Goal: Task Accomplishment & Management: Manage account settings

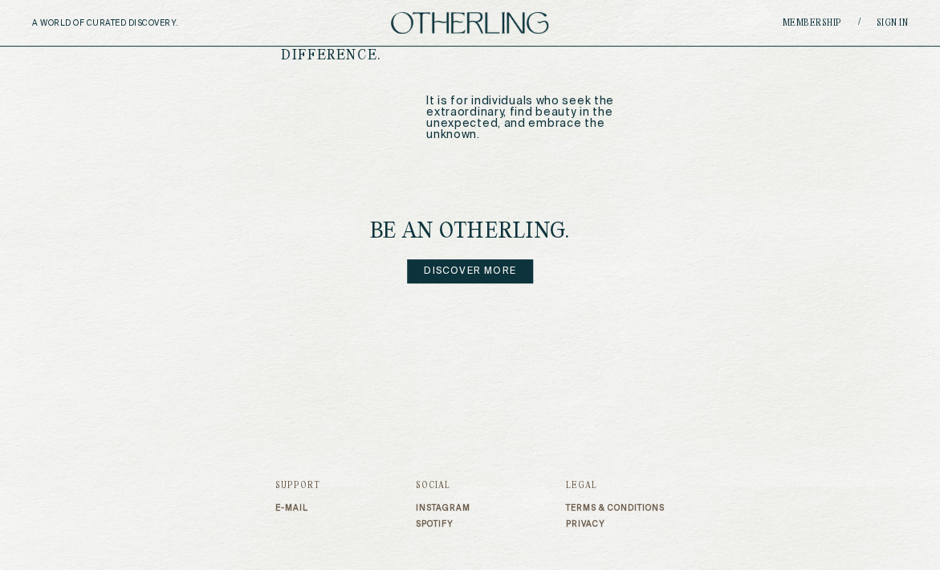
scroll to position [2040, 0]
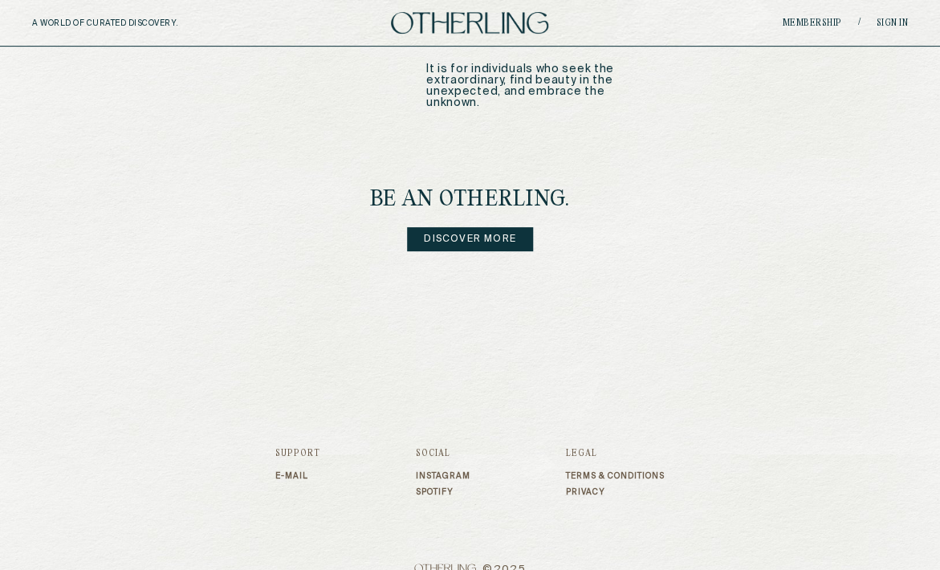
click at [500, 227] on link "Discover more" at bounding box center [470, 239] width 126 height 24
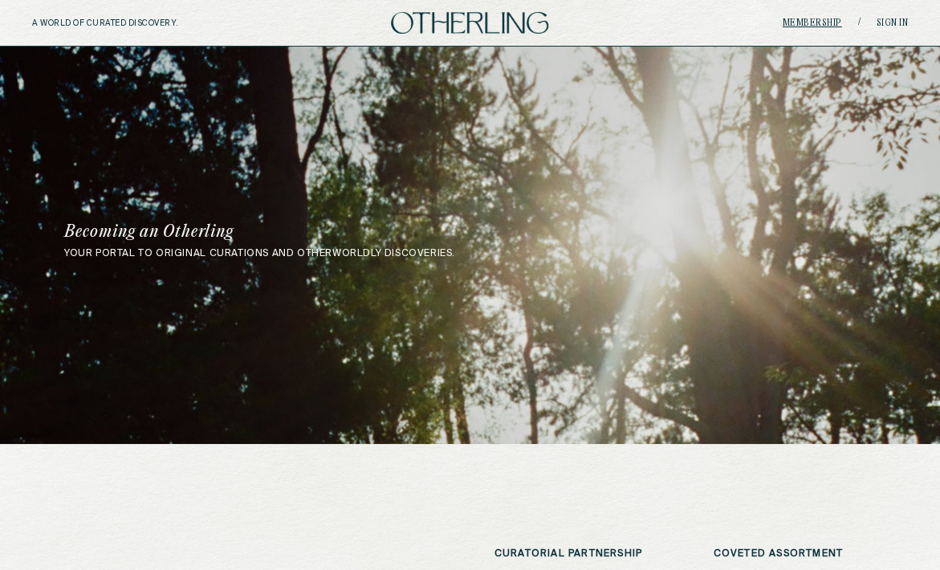
click at [820, 23] on link "Membership" at bounding box center [811, 23] width 59 height 10
click at [898, 22] on link "Sign in" at bounding box center [891, 23] width 32 height 10
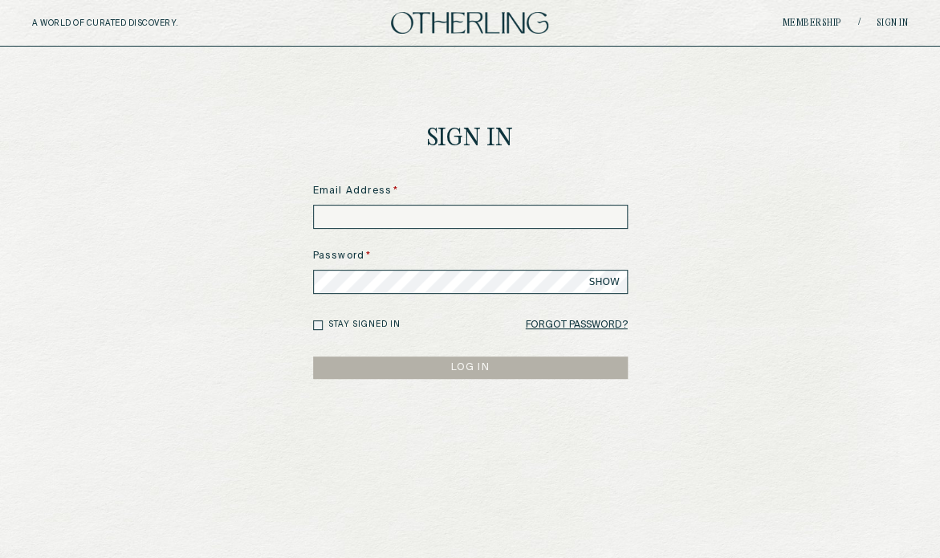
click at [403, 207] on input at bounding box center [470, 217] width 315 height 24
type input "**********"
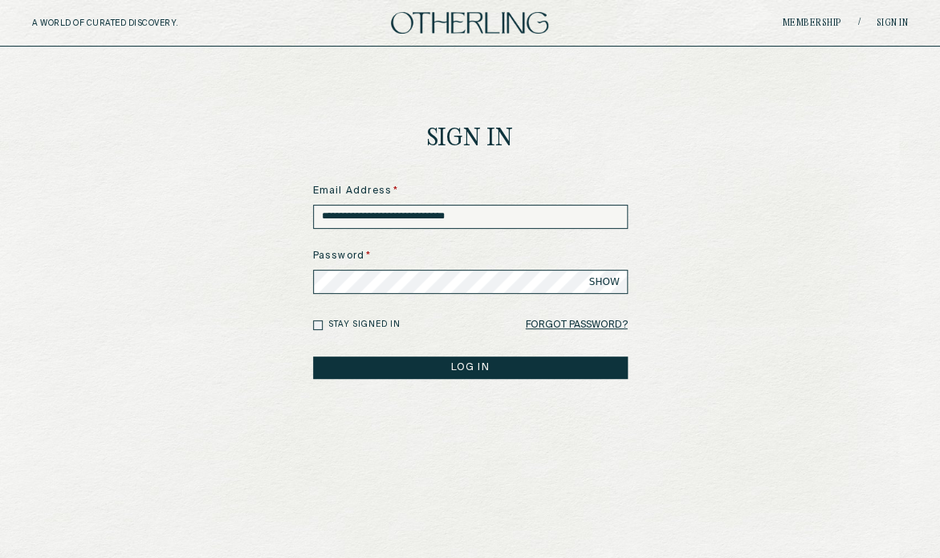
click at [313, 356] on button "LOG IN" at bounding box center [470, 367] width 315 height 22
